Goal: Check status: Check status

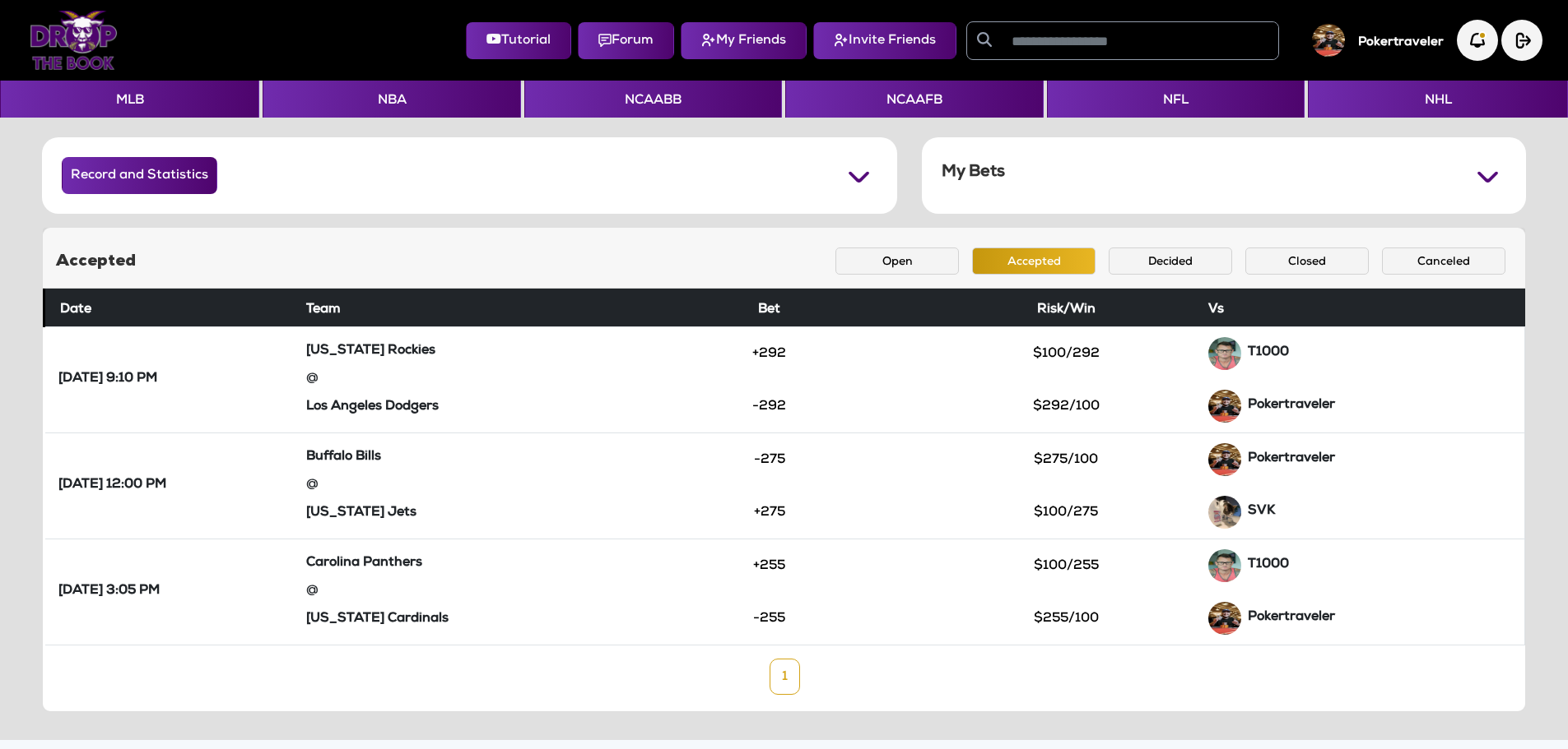
scroll to position [16, 0]
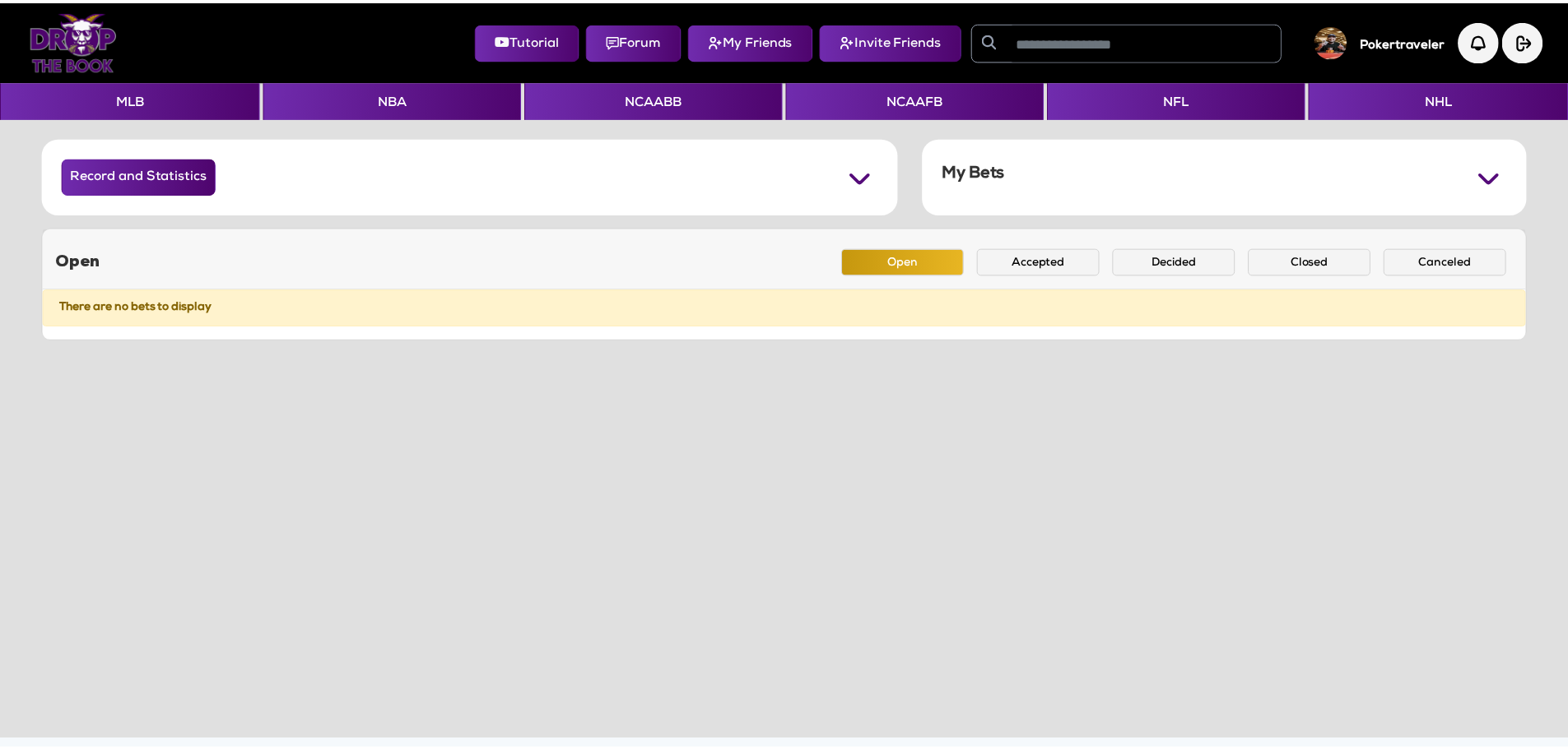
scroll to position [16, 0]
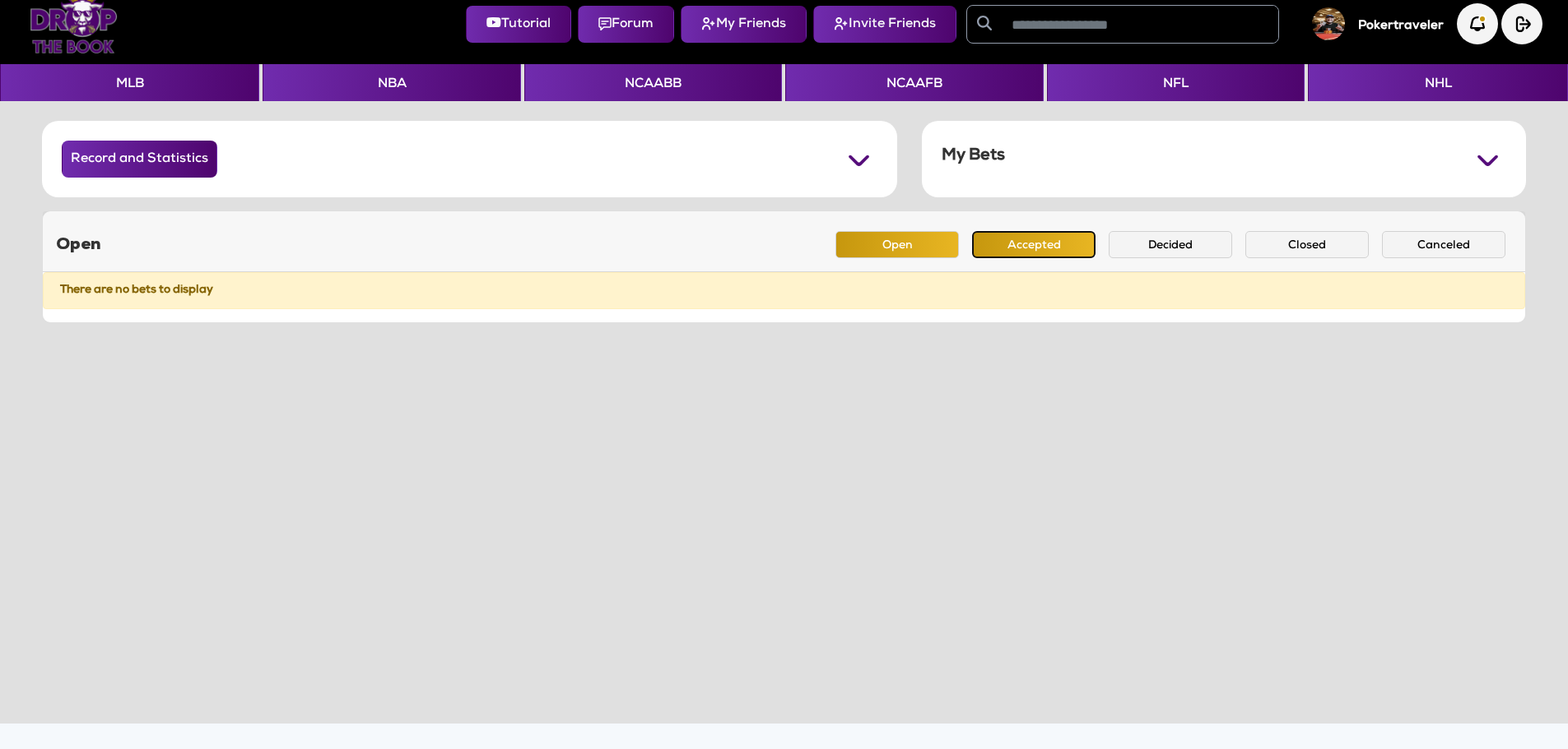
click at [1039, 245] on button "Accepted" at bounding box center [1033, 245] width 123 height 27
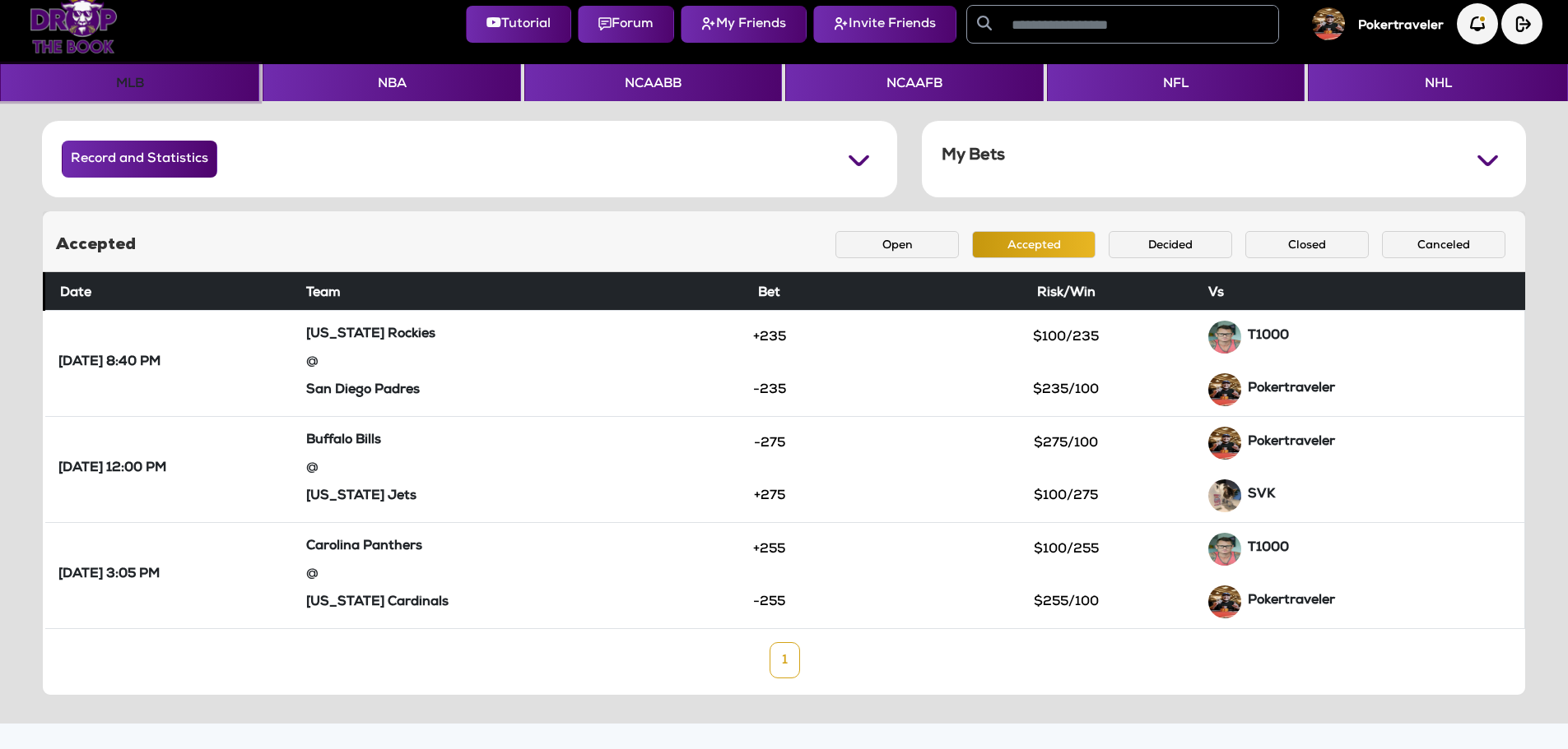
click at [128, 74] on button "MLB" at bounding box center [130, 82] width 259 height 37
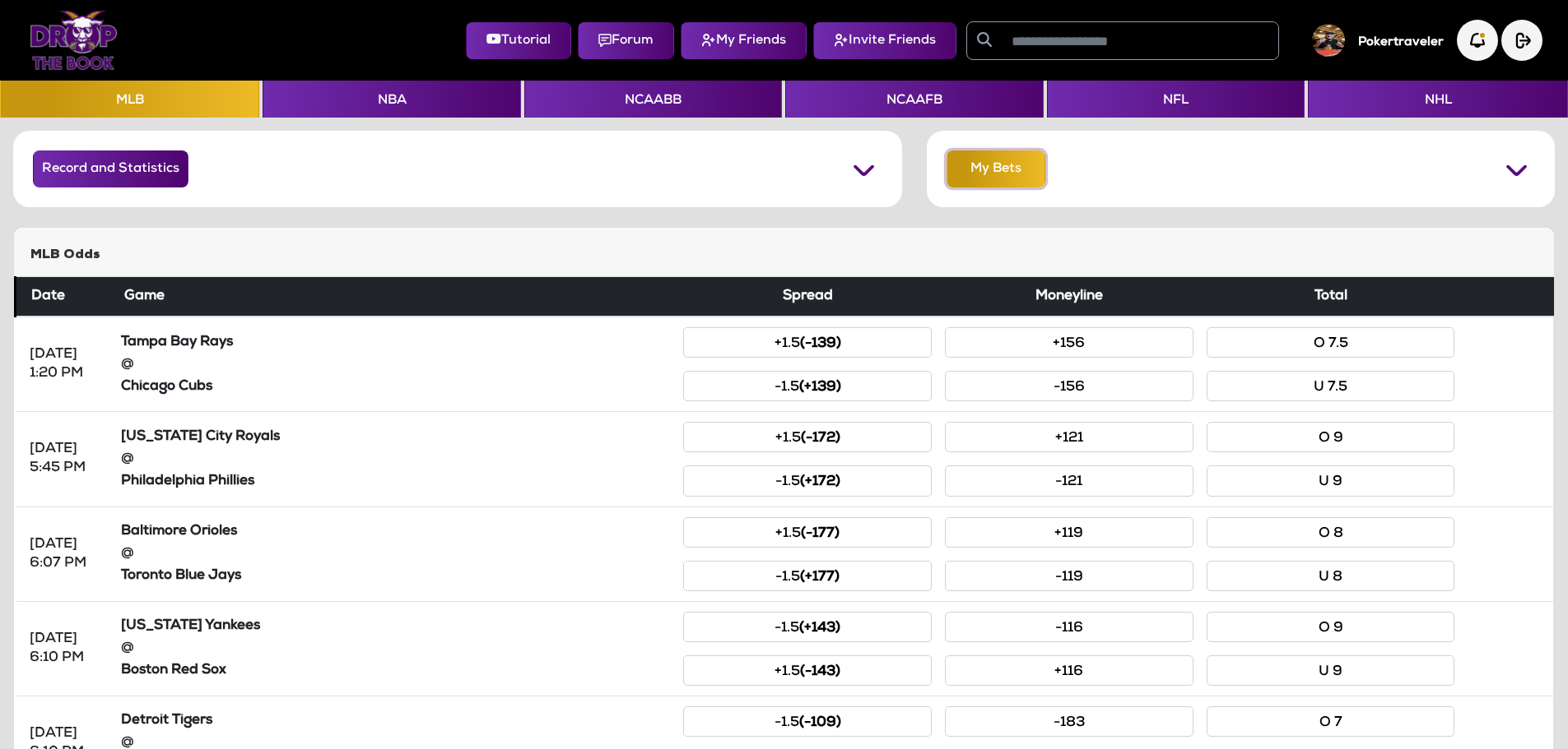
click at [979, 160] on button "My Bets" at bounding box center [996, 168] width 99 height 37
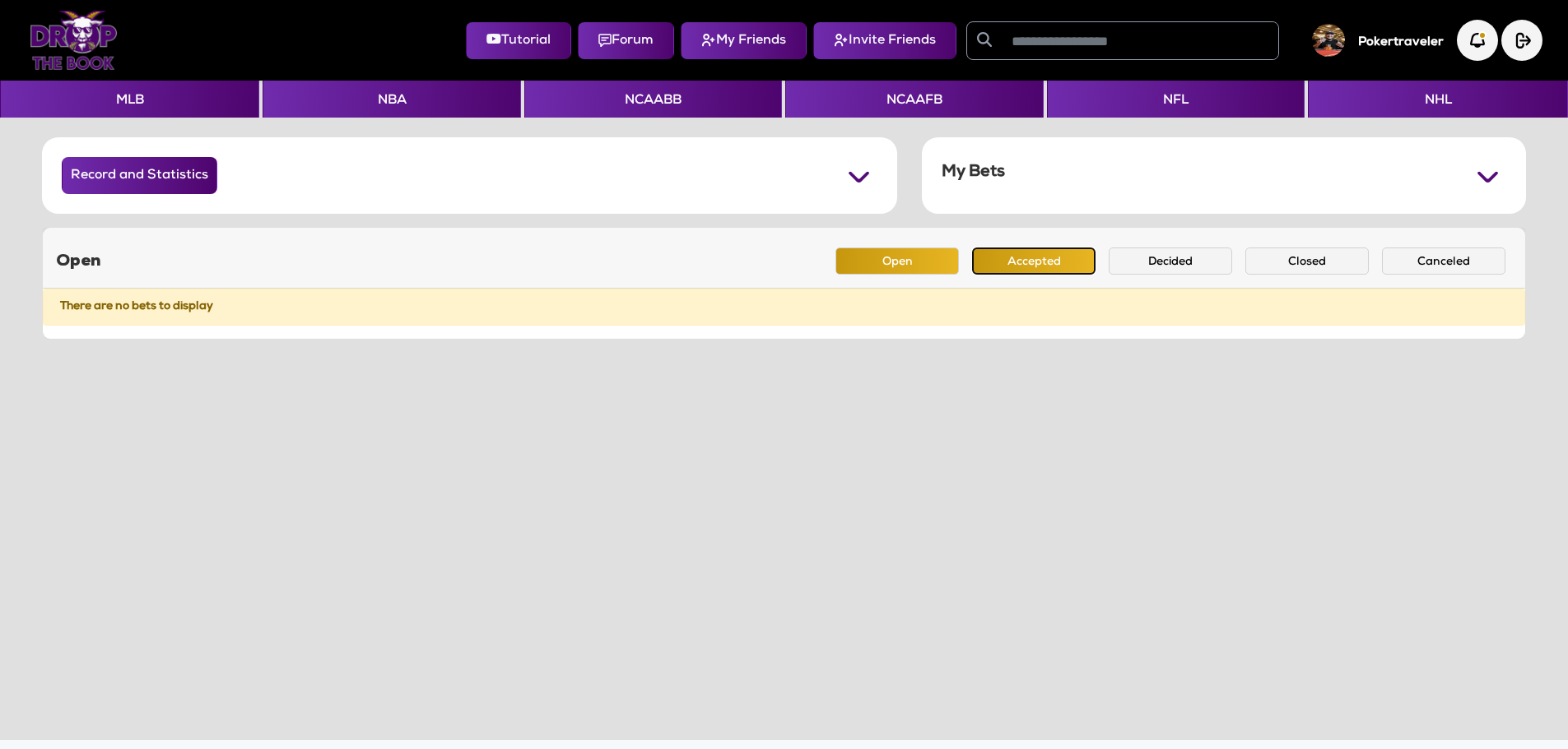
click at [1054, 260] on button "Accepted" at bounding box center [1033, 261] width 123 height 27
